Goal: Transaction & Acquisition: Purchase product/service

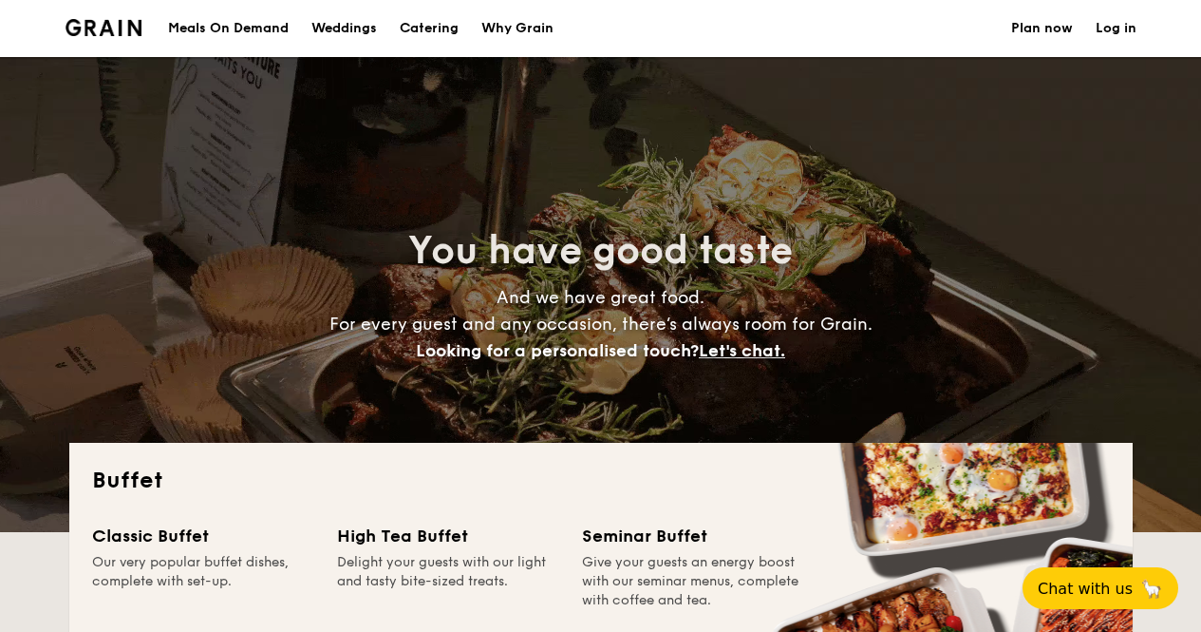
select select
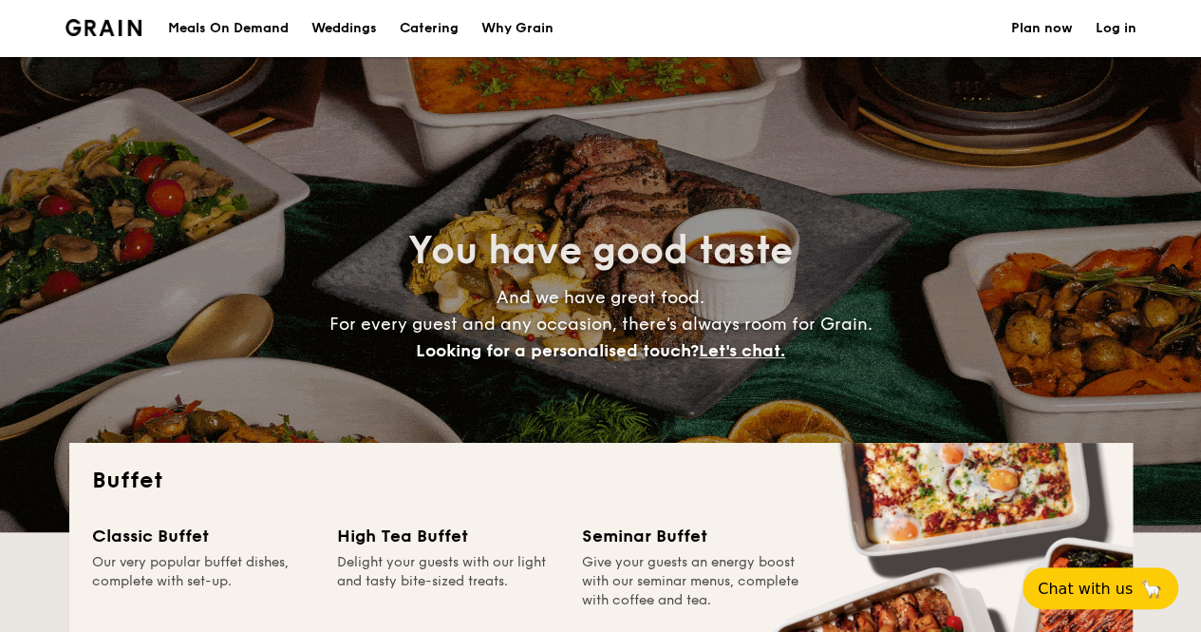
click at [427, 22] on h1 "Catering" at bounding box center [429, 28] width 59 height 57
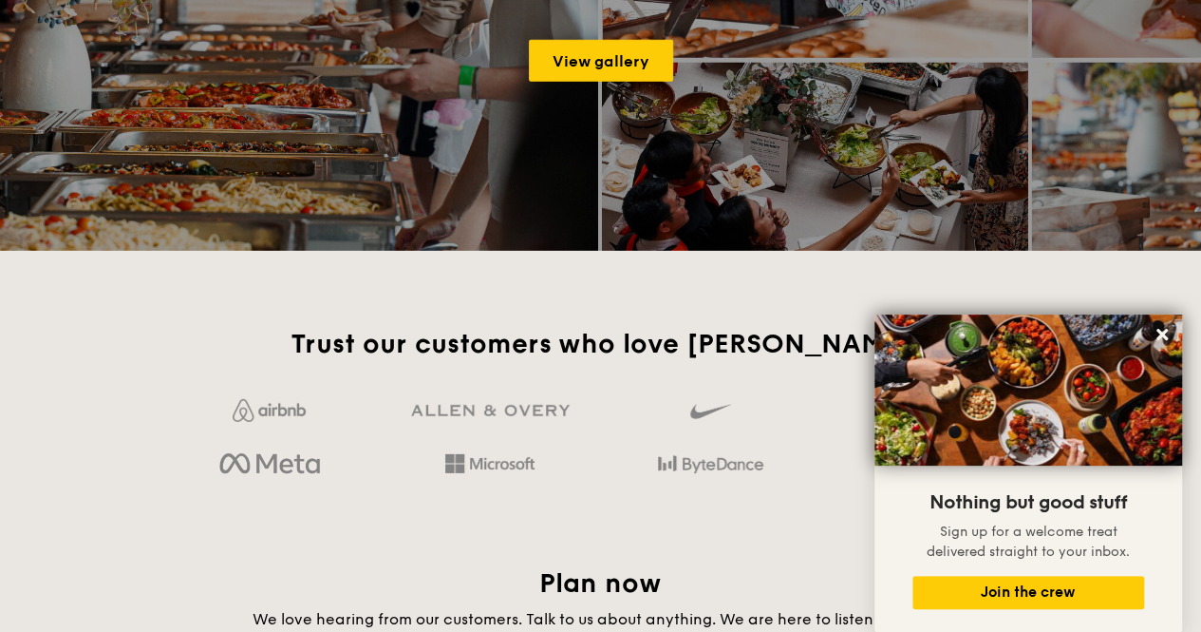
scroll to position [2849, 0]
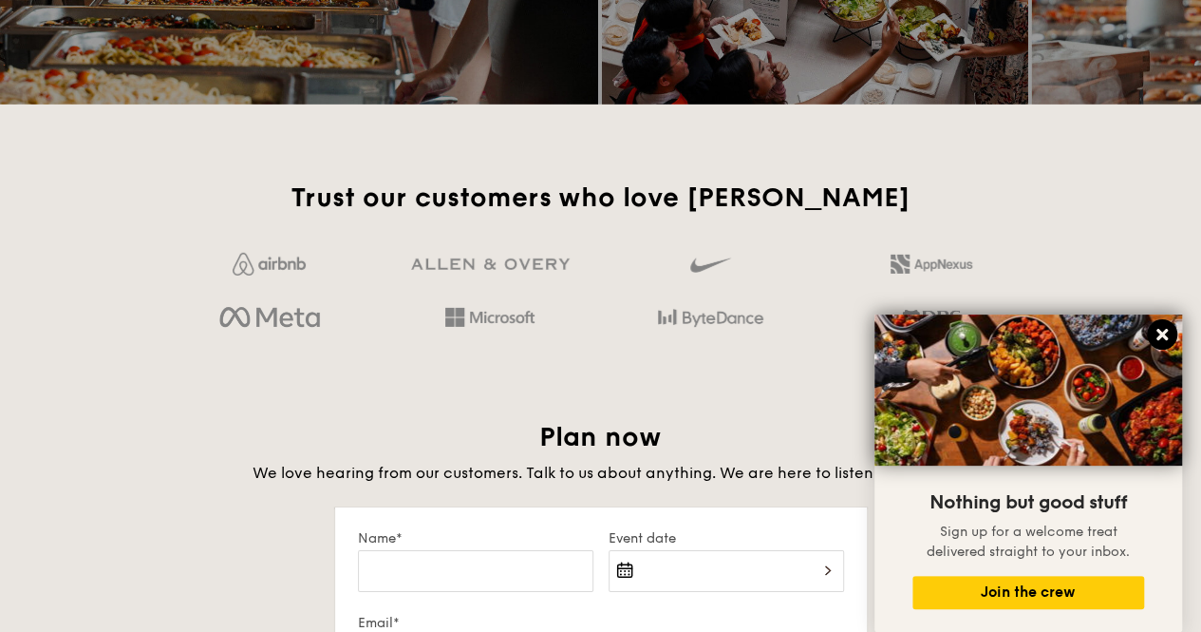
click at [1159, 335] on icon at bounding box center [1162, 334] width 17 height 17
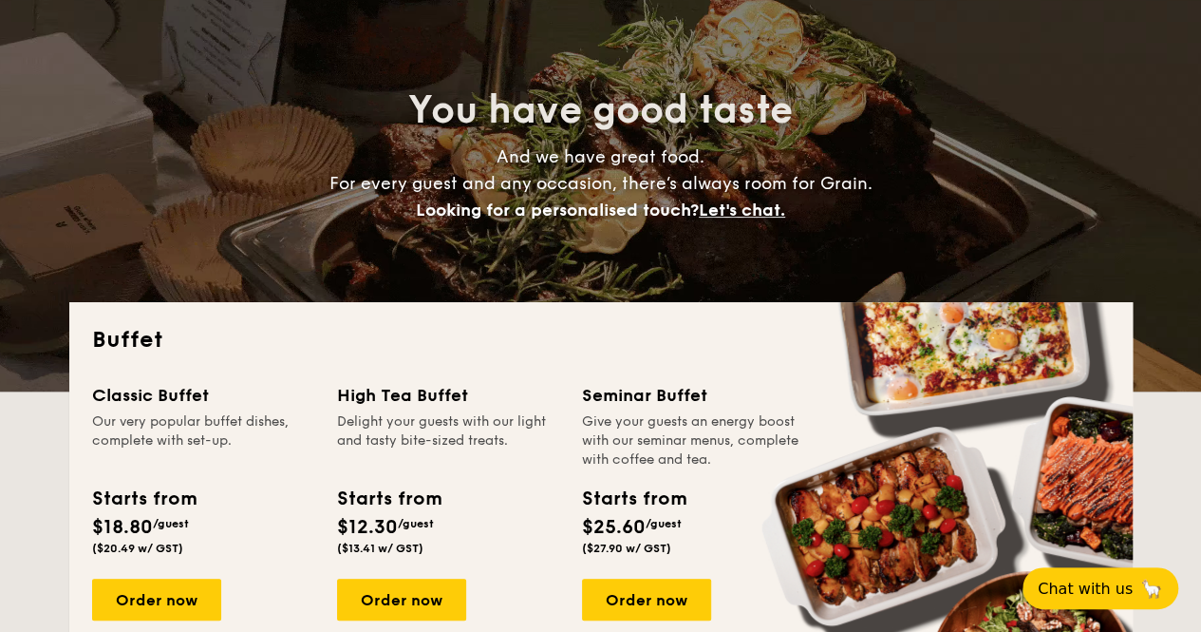
scroll to position [0, 0]
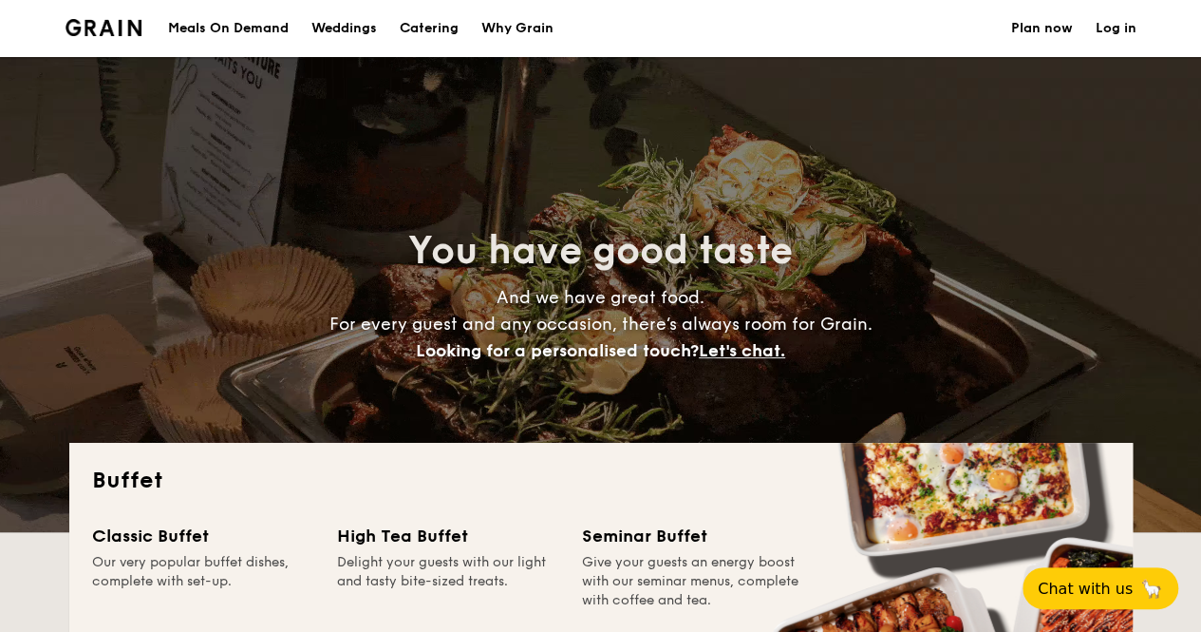
click at [195, 28] on div "Meals On Demand" at bounding box center [228, 28] width 121 height 57
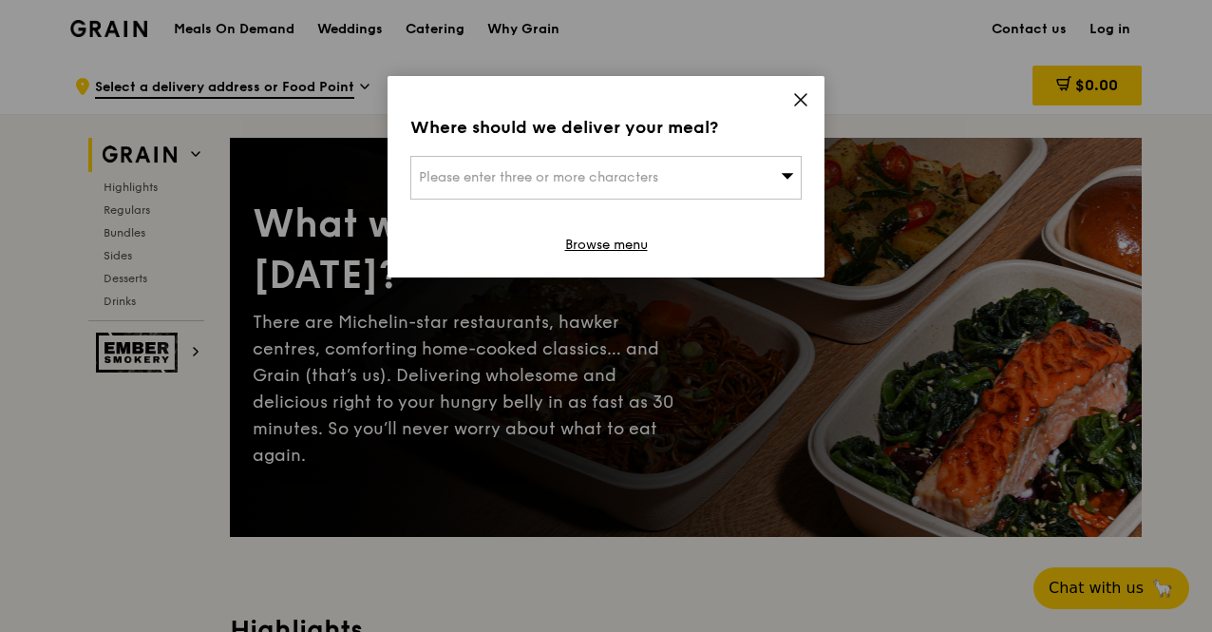
click at [800, 103] on icon at bounding box center [800, 99] width 17 height 17
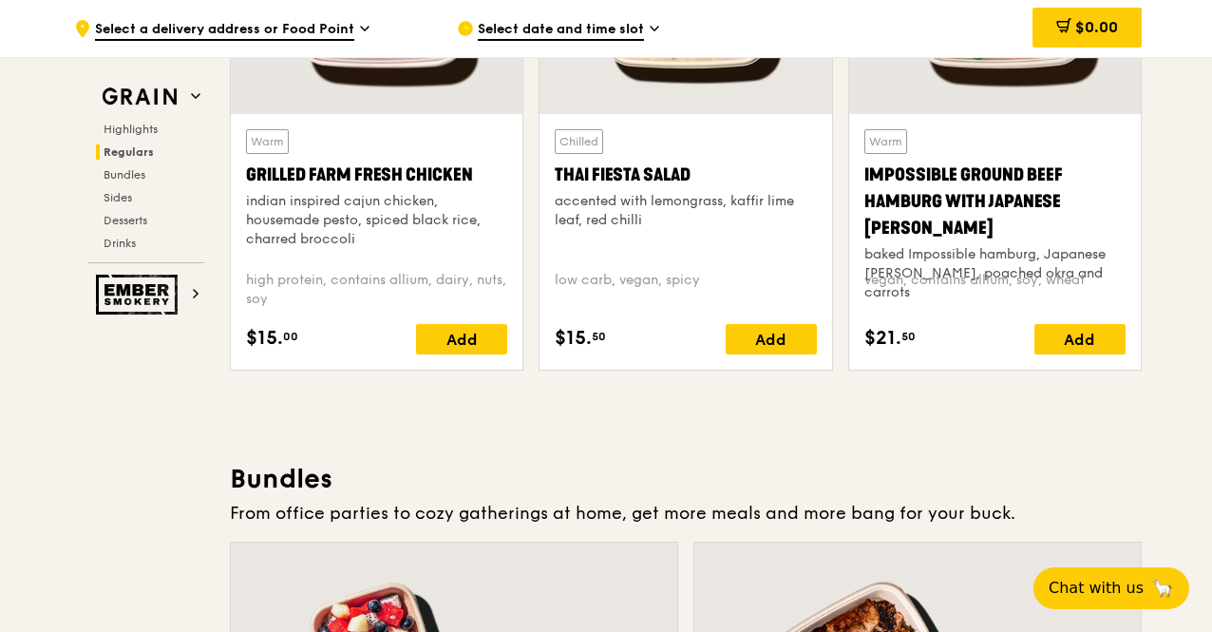
scroll to position [2260, 0]
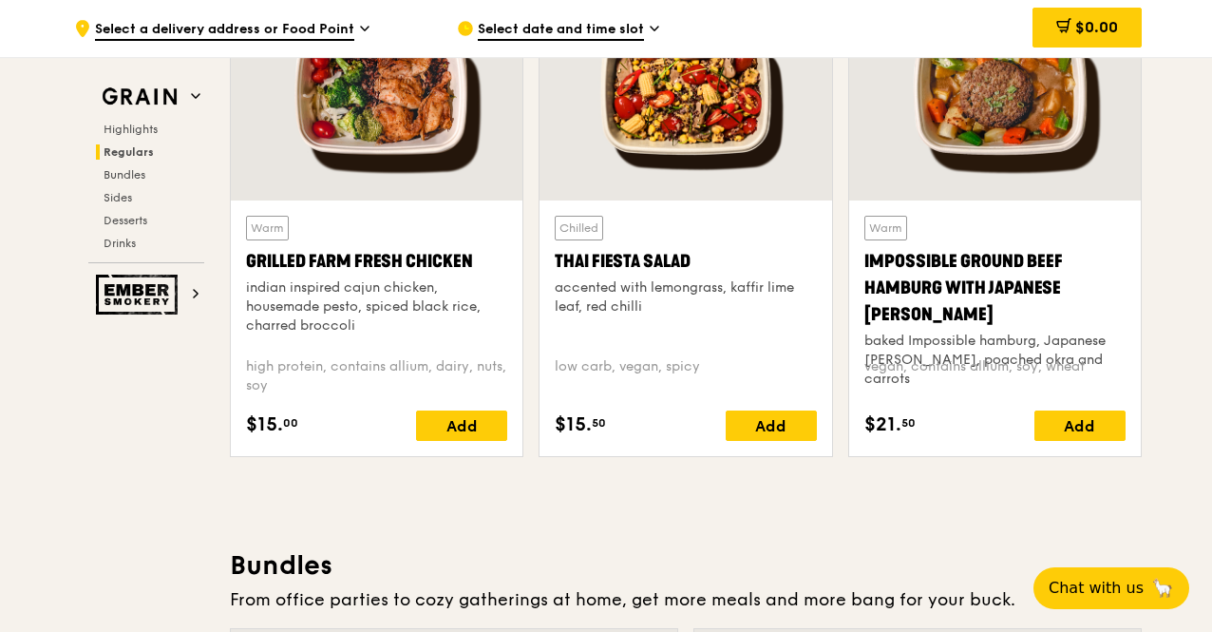
click at [317, 28] on span "Select a delivery address or Food Point" at bounding box center [224, 30] width 259 height 21
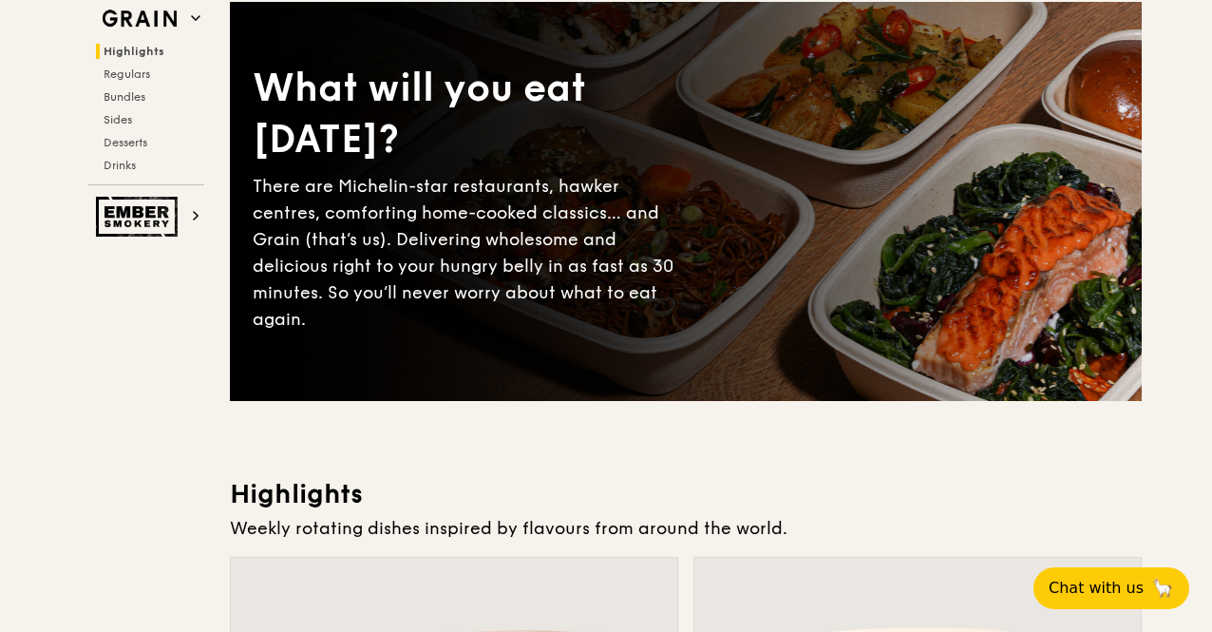
scroll to position [0, 0]
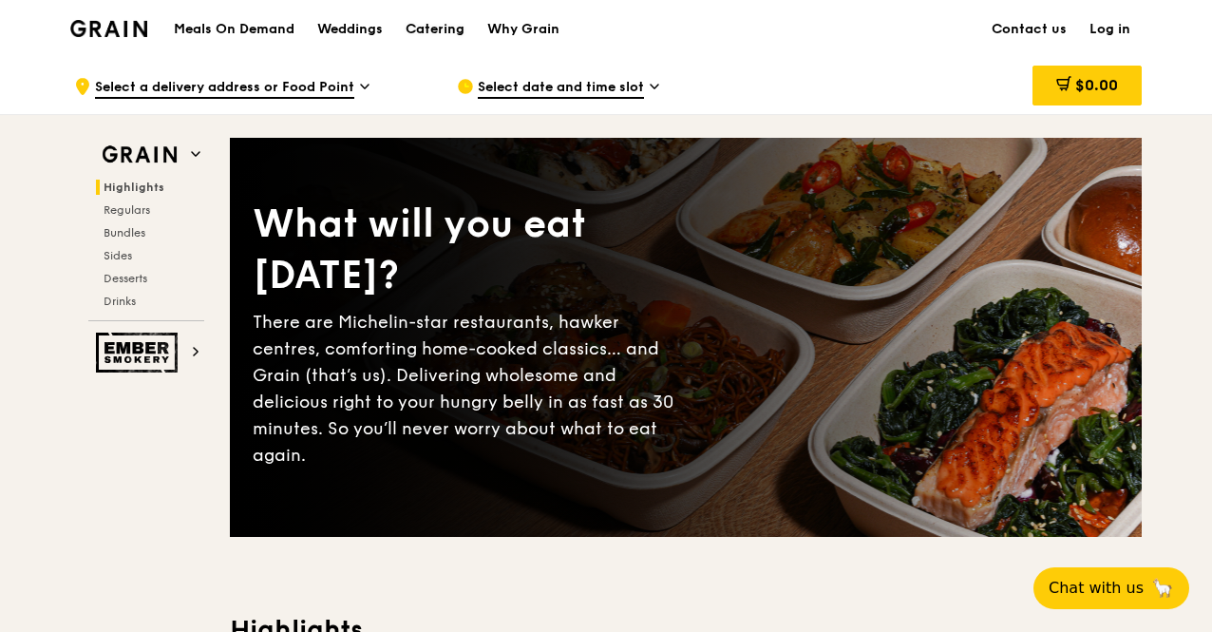
click at [436, 26] on div "Catering" at bounding box center [435, 29] width 59 height 57
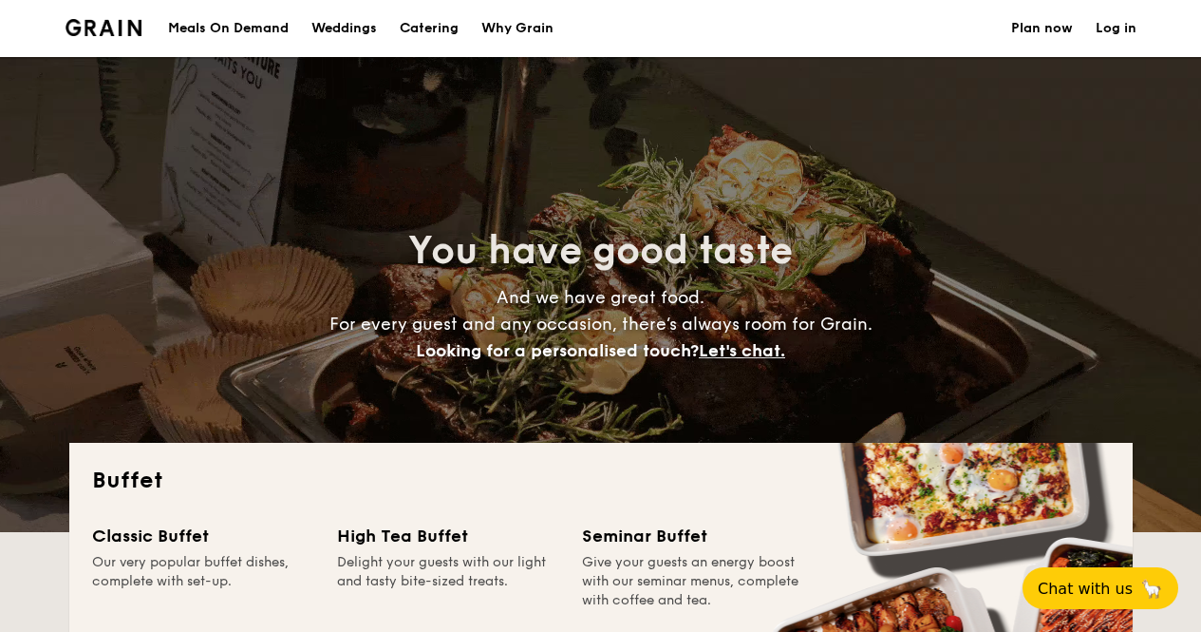
select select
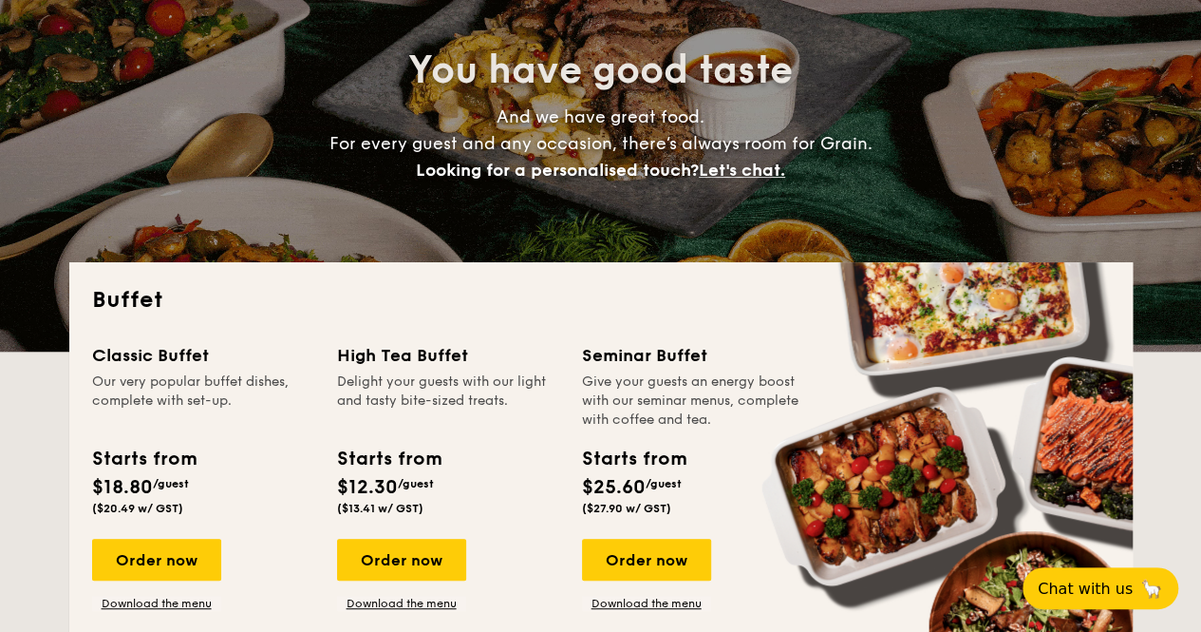
scroll to position [475, 0]
